Goal: Task Accomplishment & Management: Use online tool/utility

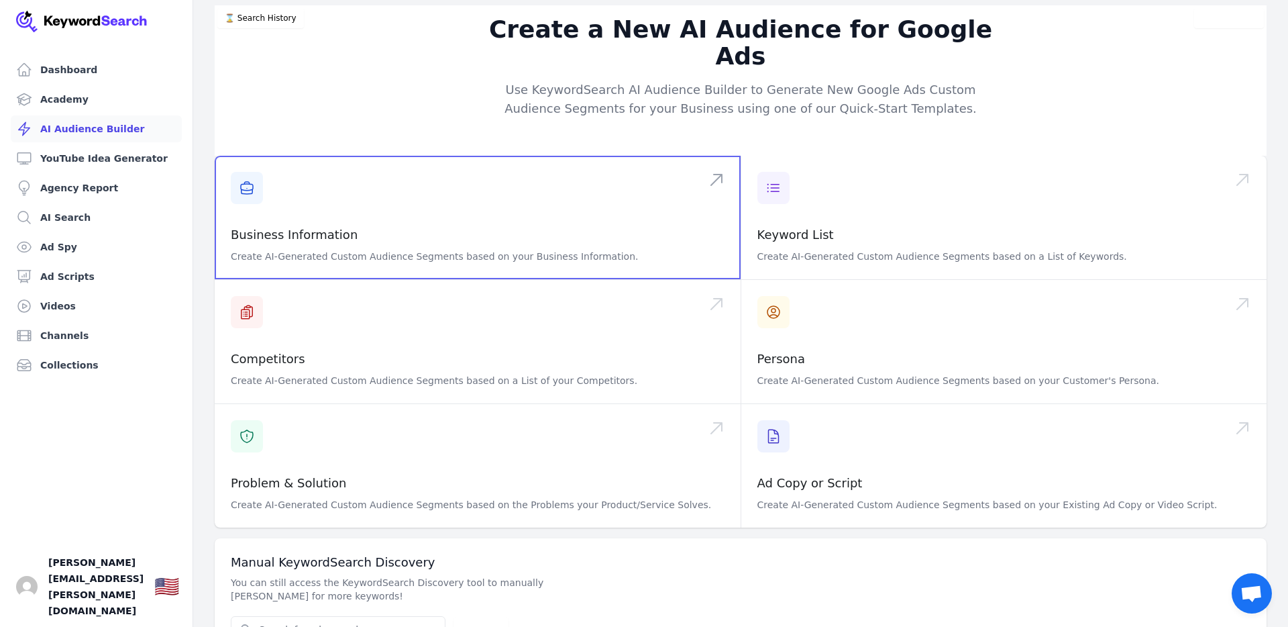
click at [247, 162] on span at bounding box center [478, 217] width 526 height 123
